Goal: Entertainment & Leisure: Consume media (video, audio)

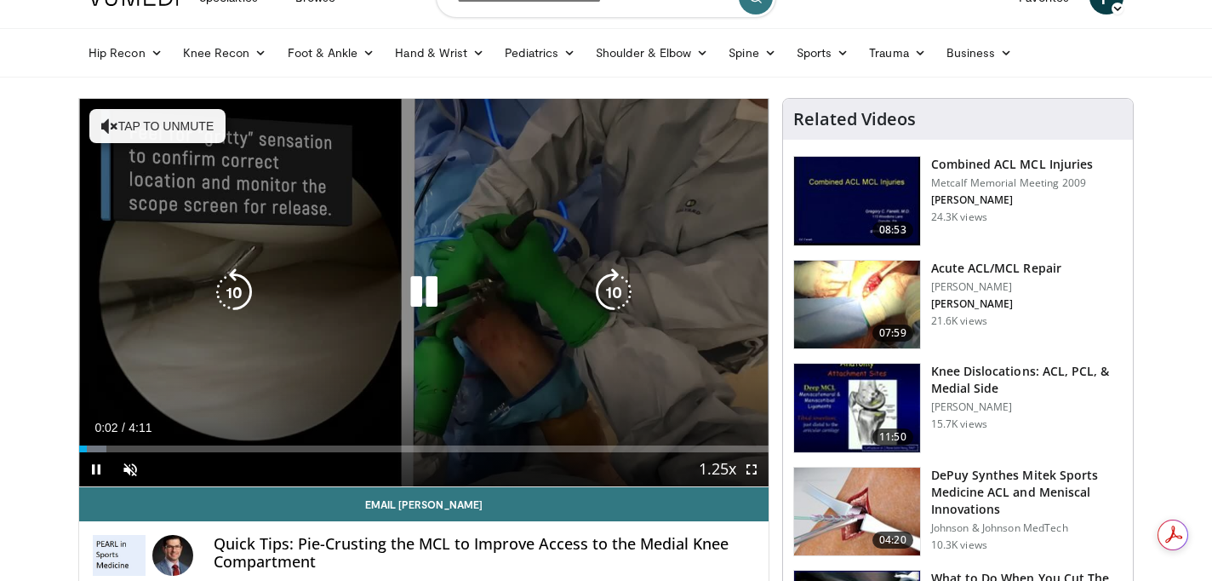
scroll to position [34, 0]
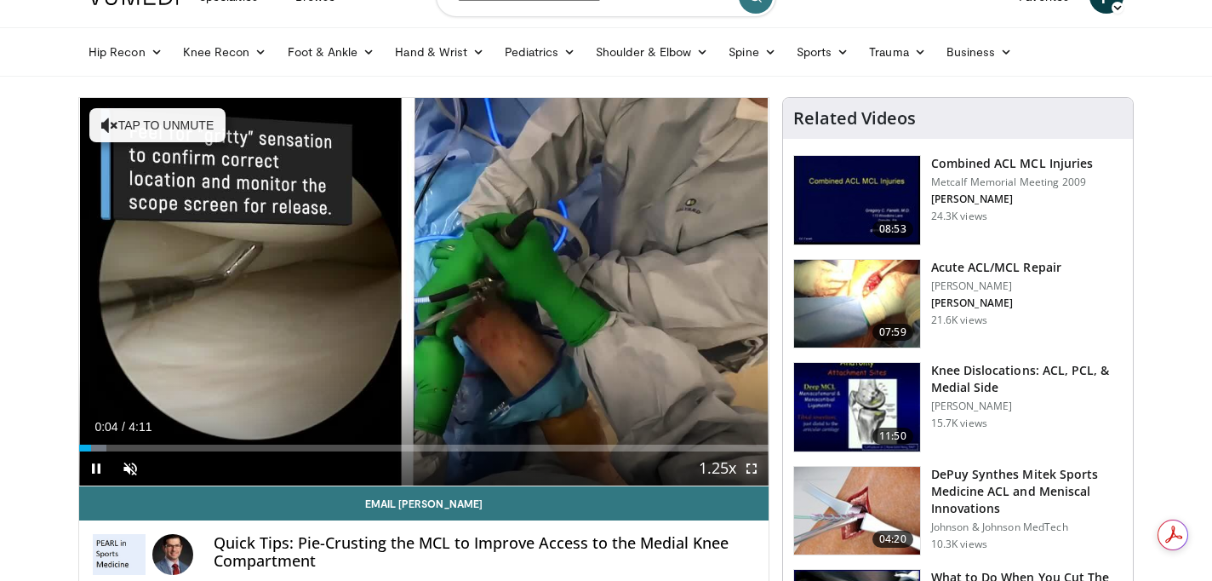
click at [752, 469] on span "Video Player" at bounding box center [752, 468] width 34 height 34
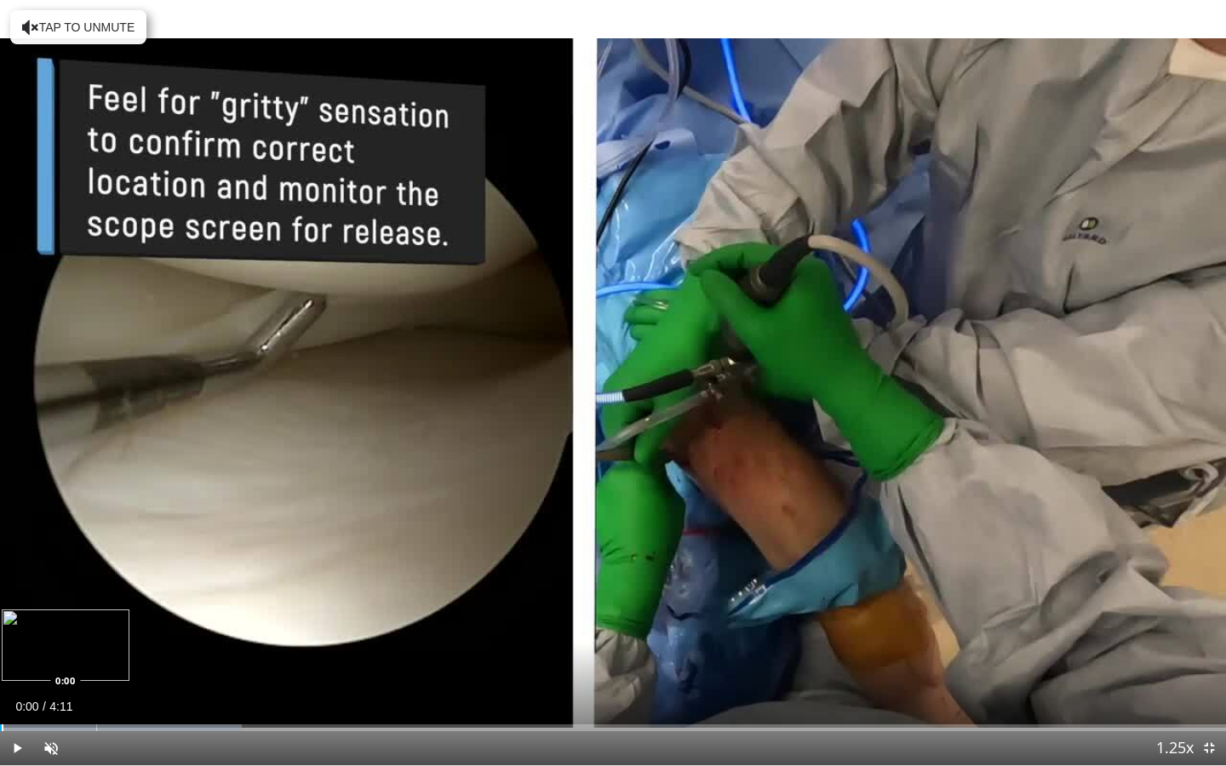
click at [2, 580] on div "Progress Bar" at bounding box center [3, 727] width 2 height 7
click at [54, 580] on span "Video Player" at bounding box center [51, 748] width 34 height 34
click at [37, 580] on span "Video Player" at bounding box center [51, 748] width 34 height 34
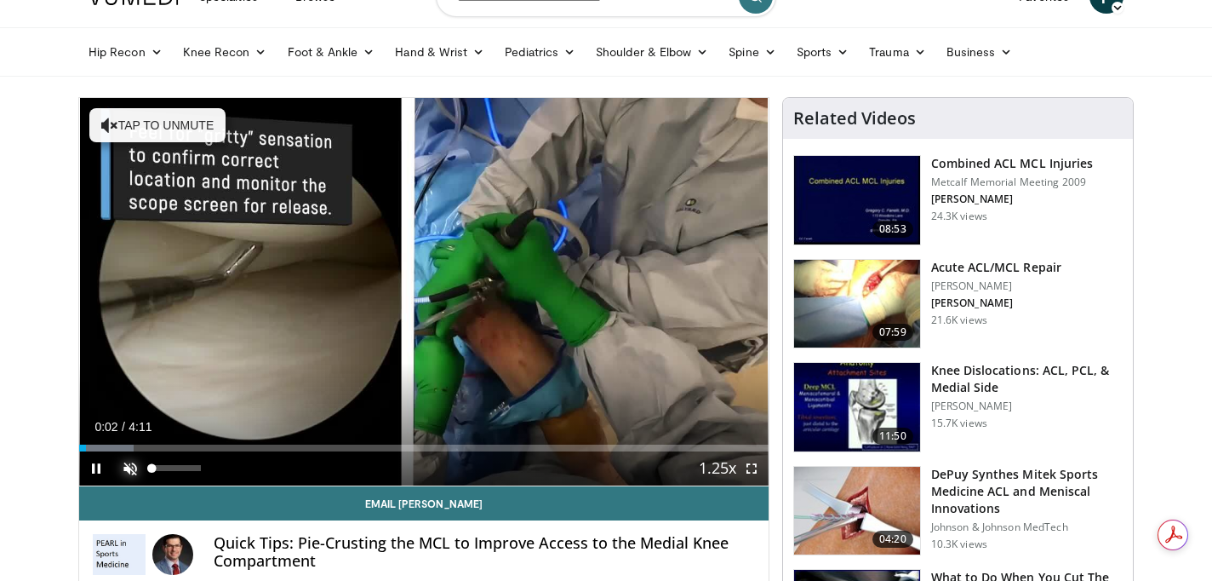
click at [130, 468] on span "Video Player" at bounding box center [130, 468] width 34 height 34
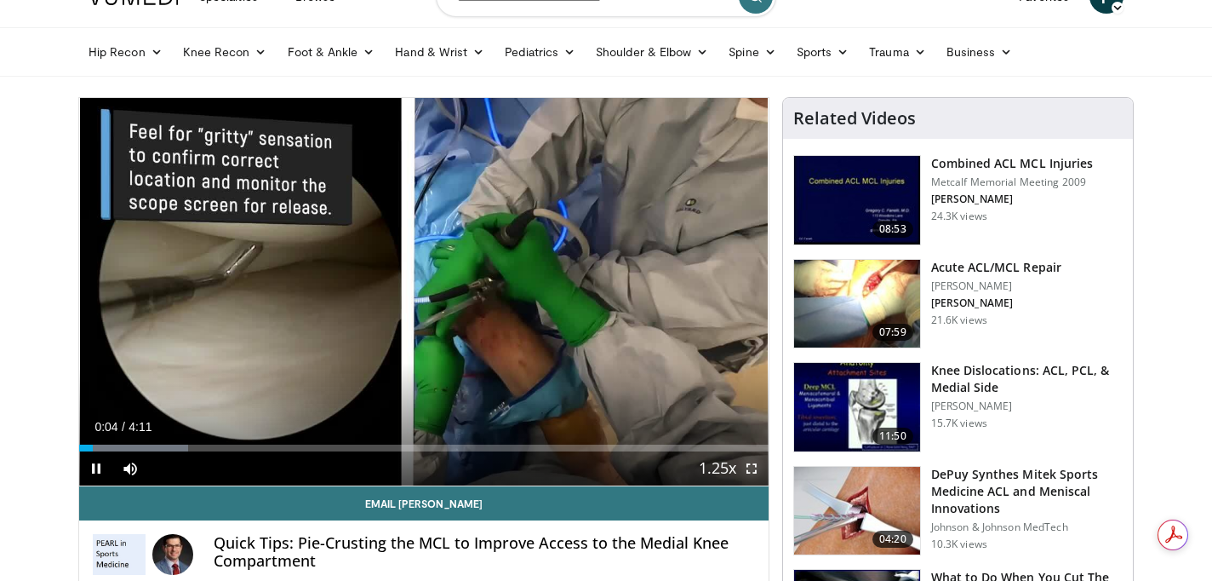
click at [753, 467] on span "Video Player" at bounding box center [752, 468] width 34 height 34
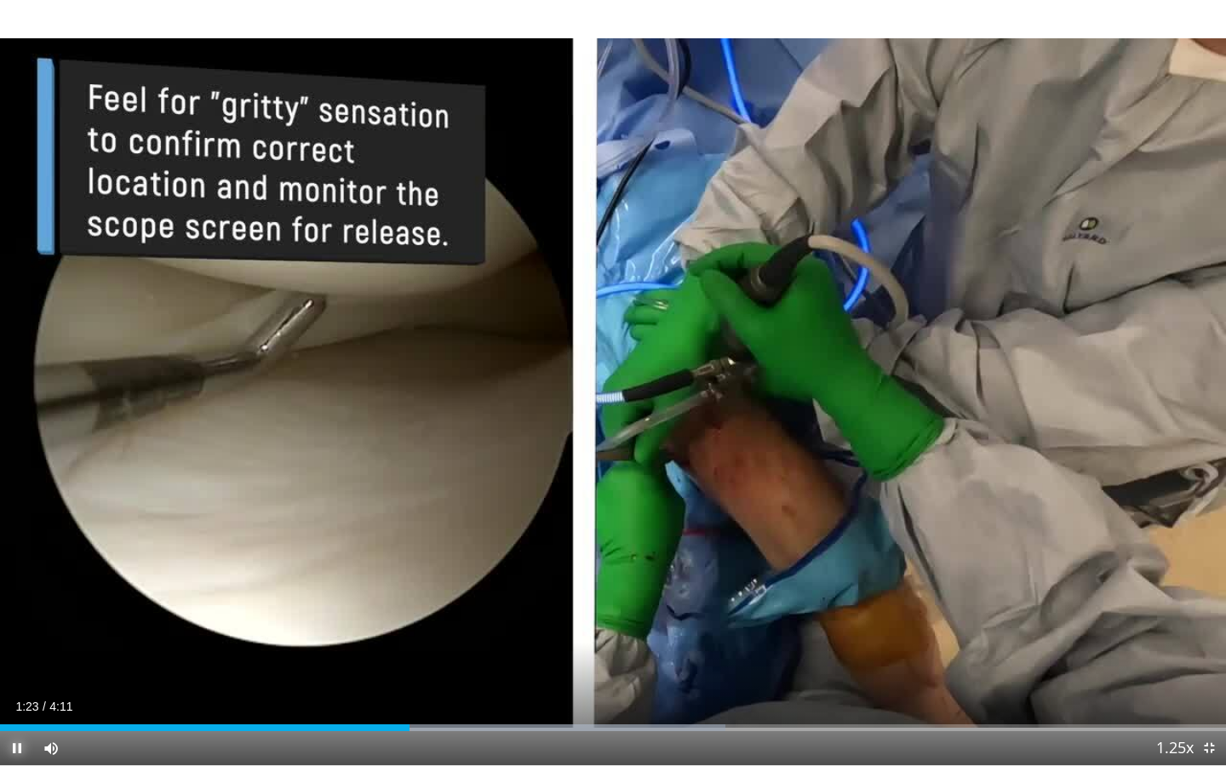
click at [12, 580] on span "Video Player" at bounding box center [17, 748] width 34 height 34
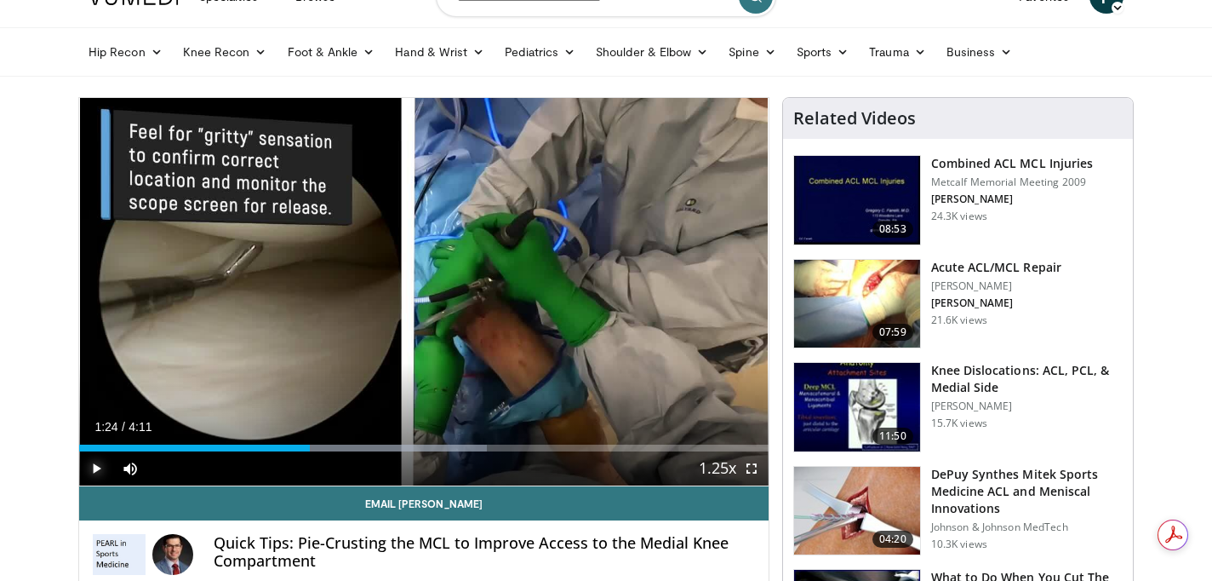
click at [100, 467] on span "Video Player" at bounding box center [96, 468] width 34 height 34
click at [753, 470] on span "Video Player" at bounding box center [752, 468] width 34 height 34
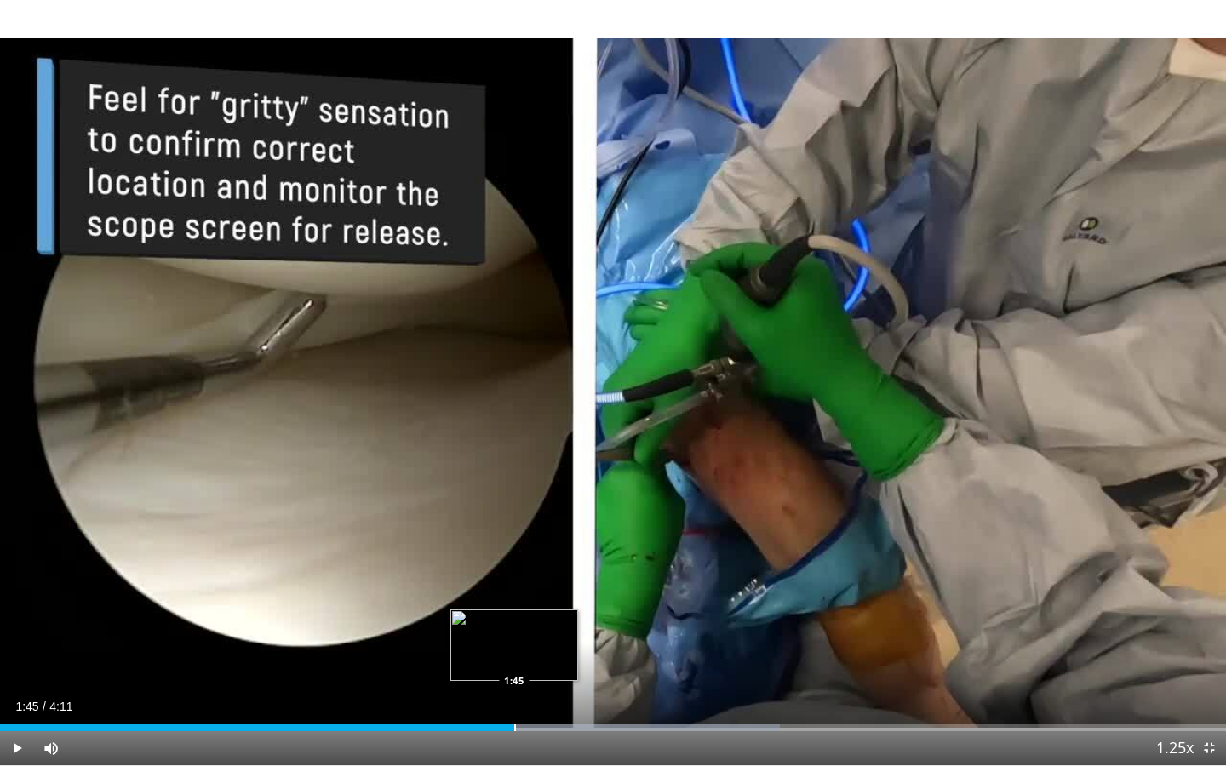
click at [514, 580] on div "Progress Bar" at bounding box center [515, 727] width 2 height 7
click at [484, 580] on div "Progress Bar" at bounding box center [485, 727] width 2 height 7
click at [453, 580] on div "Progress Bar" at bounding box center [454, 727] width 2 height 7
click at [410, 580] on div "1:42" at bounding box center [248, 727] width 497 height 7
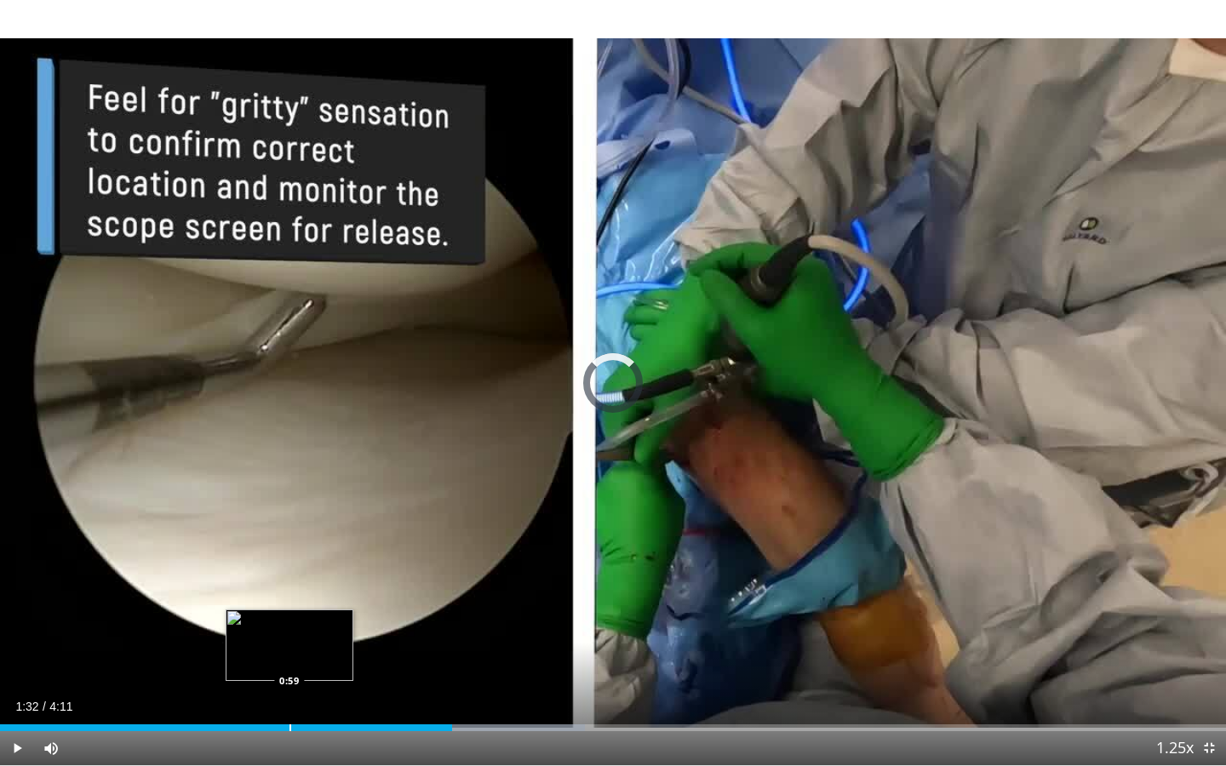
click at [289, 580] on div "Progress Bar" at bounding box center [290, 727] width 2 height 7
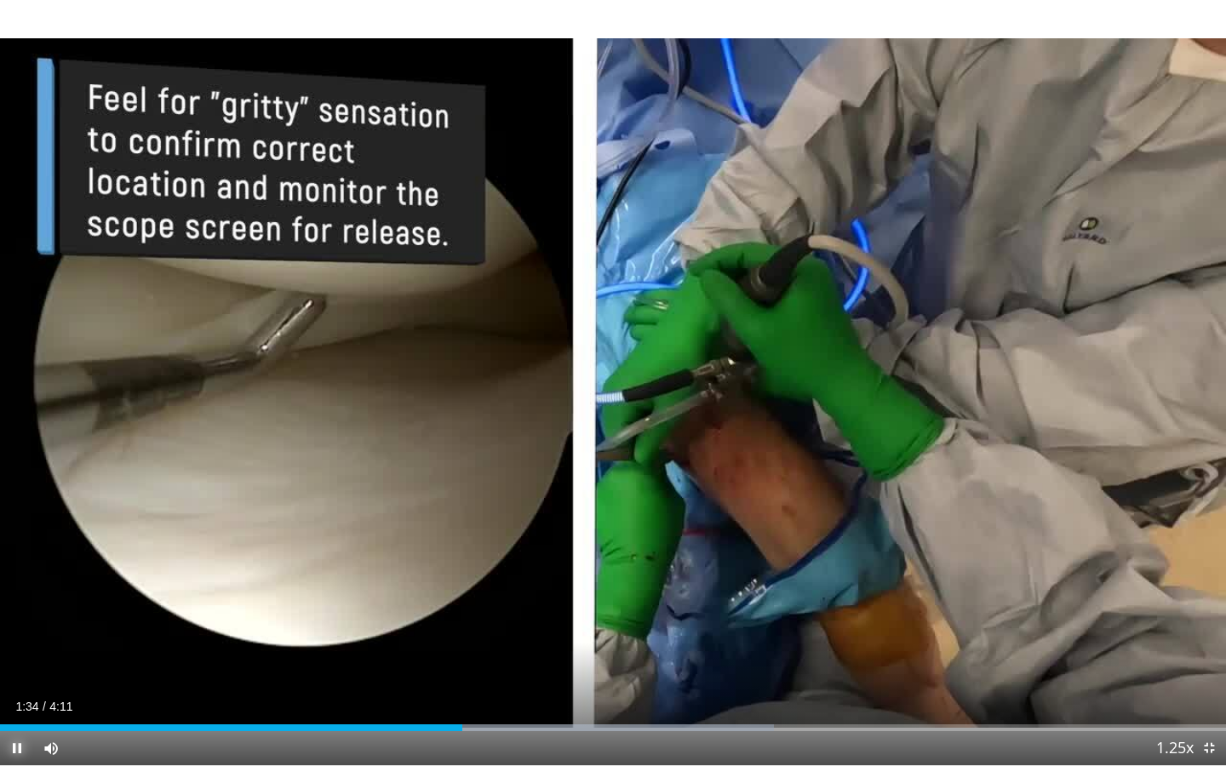
click at [20, 580] on span "Video Player" at bounding box center [17, 748] width 34 height 34
click at [10, 580] on span "Video Player" at bounding box center [17, 748] width 34 height 34
click at [18, 580] on span "Video Player" at bounding box center [17, 748] width 34 height 34
click at [19, 580] on span "Video Player" at bounding box center [17, 748] width 34 height 34
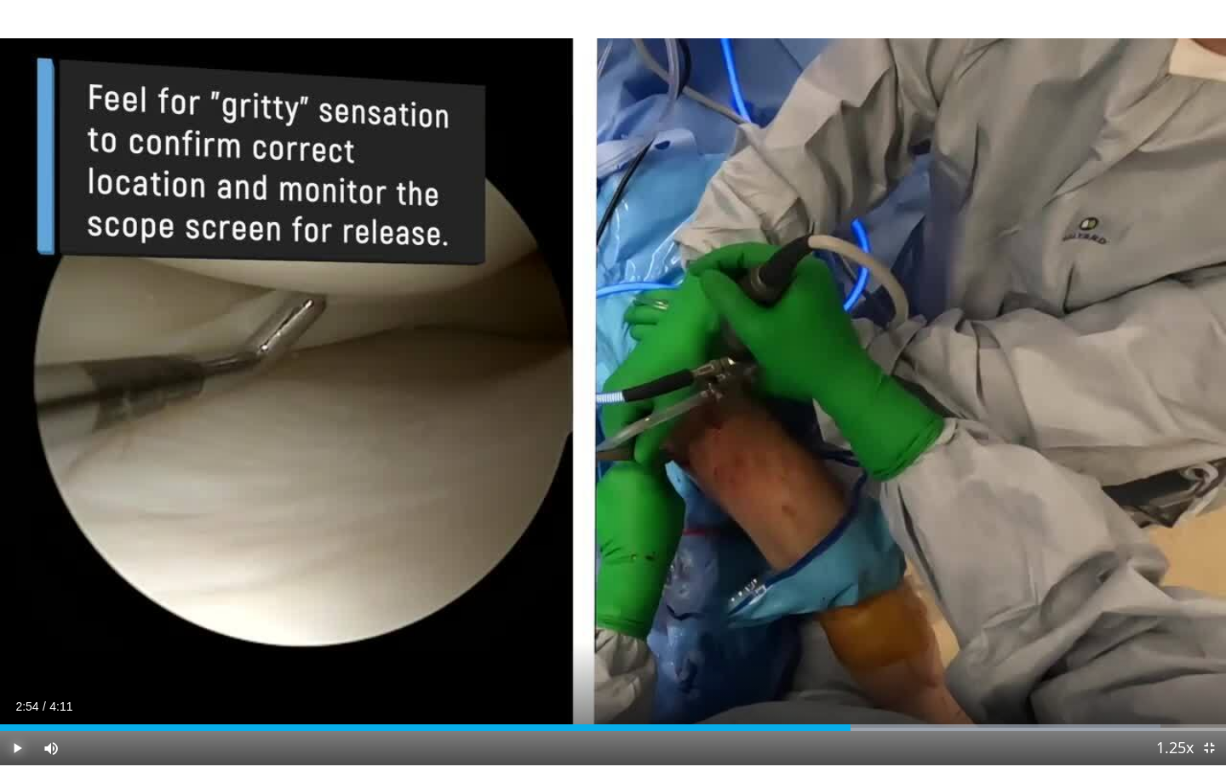
click at [19, 580] on span "Video Player" at bounding box center [17, 748] width 34 height 34
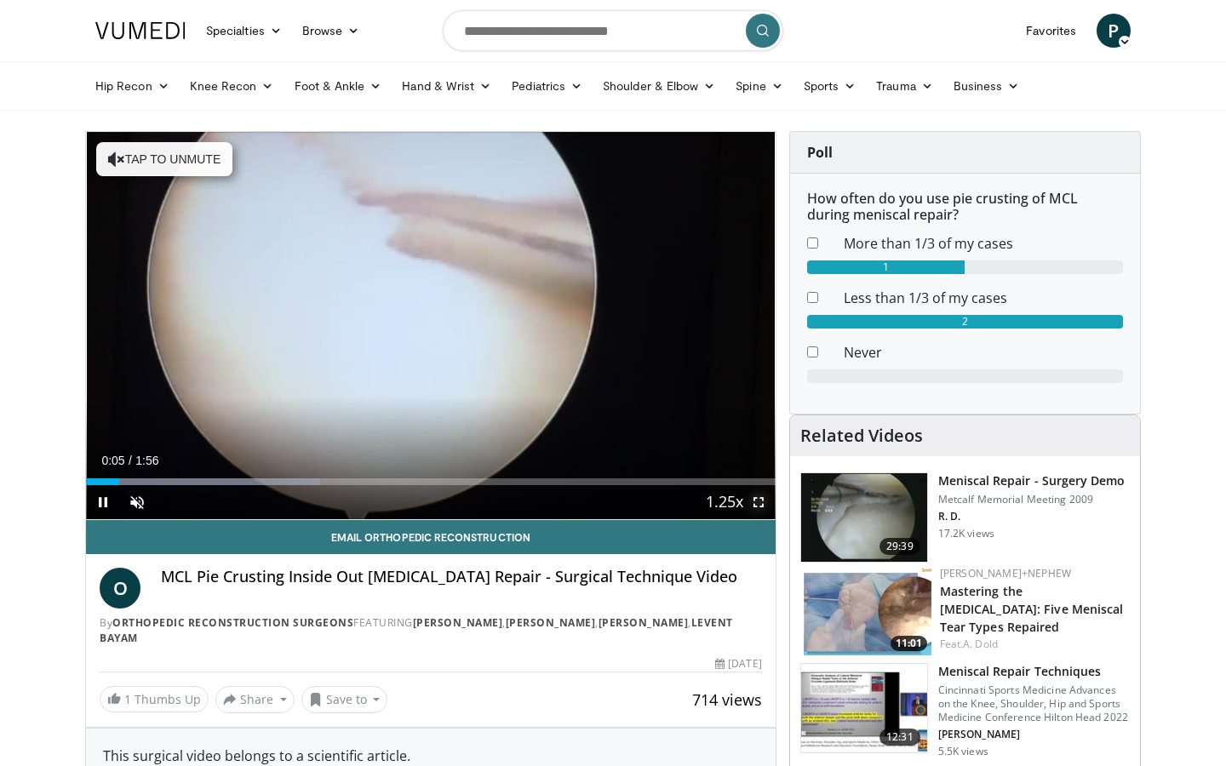
click at [758, 504] on span "Video Player" at bounding box center [758, 502] width 34 height 34
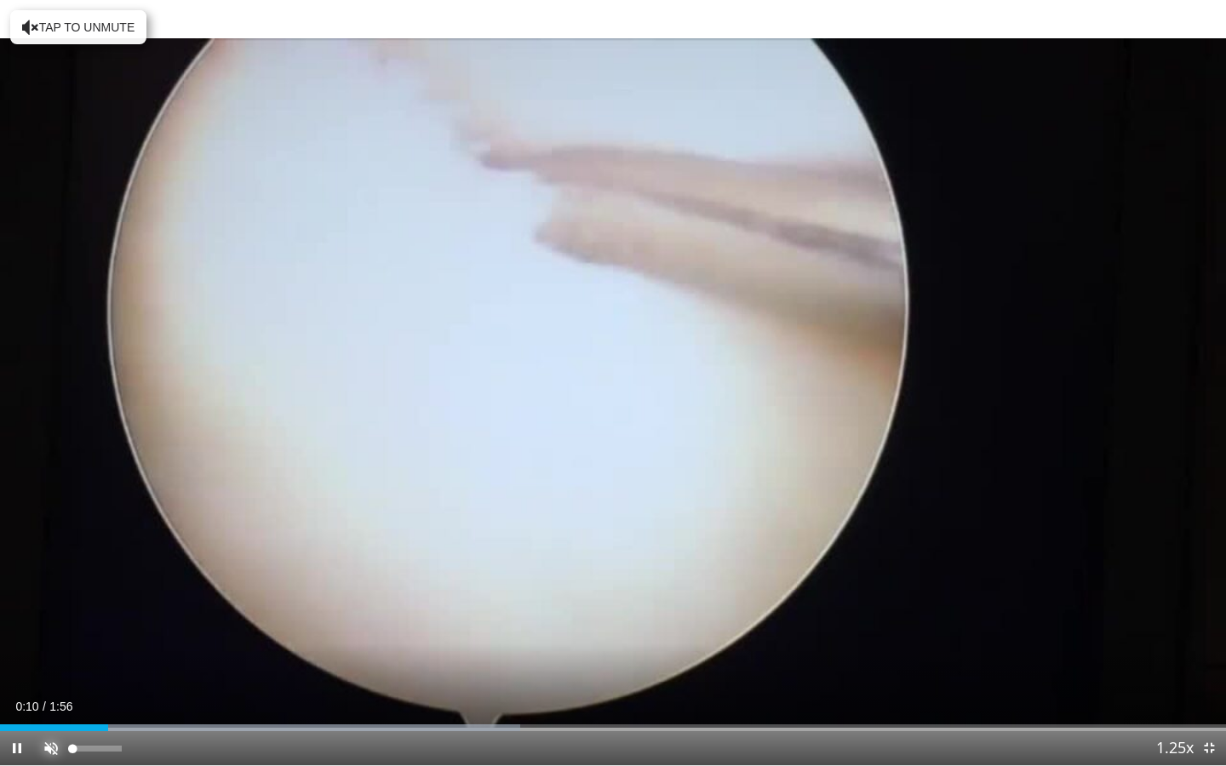
click at [53, 747] on span "Video Player" at bounding box center [51, 748] width 34 height 34
